Goal: Task Accomplishment & Management: Manage account settings

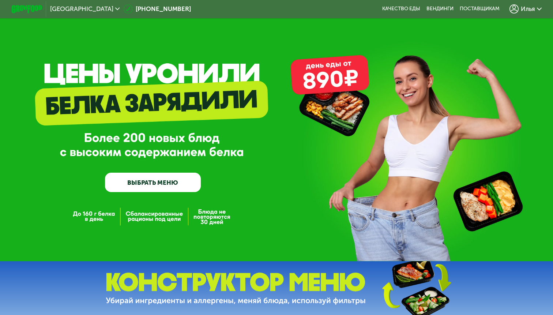
click at [530, 12] on span "Илья" at bounding box center [528, 9] width 14 height 6
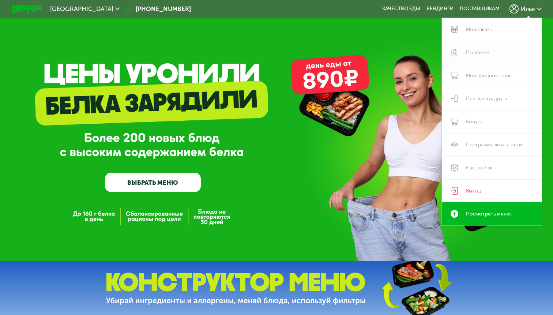
click at [487, 49] on link "Подписка" at bounding box center [492, 52] width 100 height 23
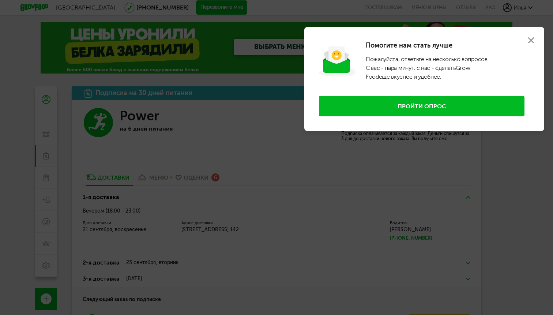
click at [537, 36] on button at bounding box center [531, 40] width 26 height 26
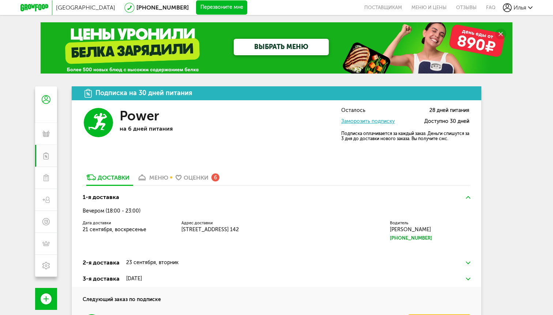
click at [154, 175] on div "меню" at bounding box center [158, 177] width 19 height 7
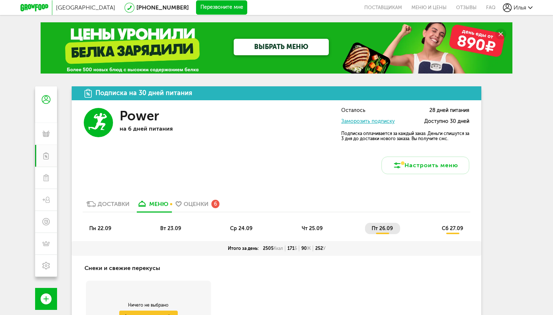
scroll to position [0, 0]
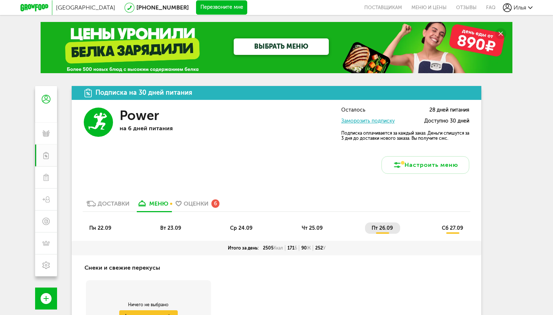
click at [95, 223] on li "пн 22.09" at bounding box center [101, 227] width 36 height 11
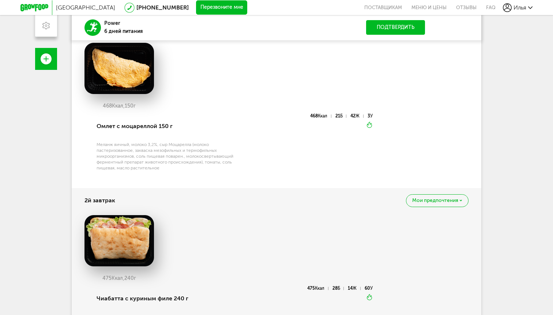
scroll to position [253, 0]
